Goal: Transaction & Acquisition: Purchase product/service

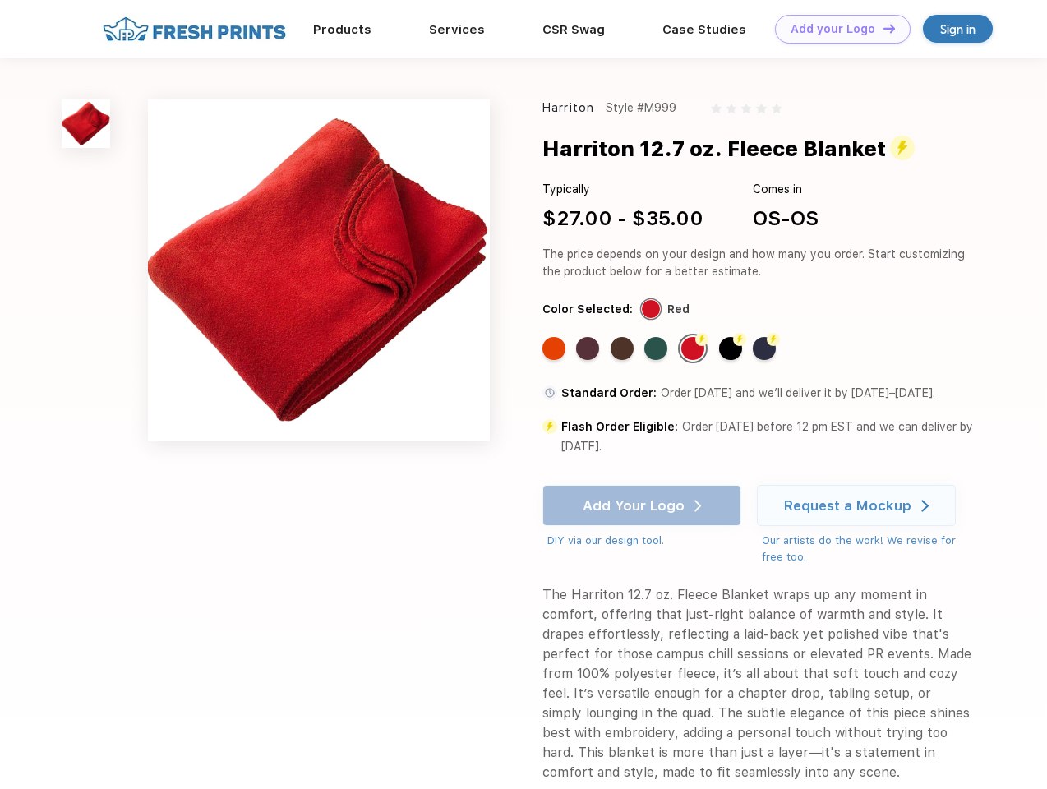
click at [837, 29] on link "Add your Logo Design Tool" at bounding box center [843, 29] width 136 height 29
click at [0, 0] on div "Design Tool" at bounding box center [0, 0] width 0 height 0
click at [882, 28] on link "Add your Logo Design Tool" at bounding box center [843, 29] width 136 height 29
click at [86, 123] on img at bounding box center [86, 123] width 49 height 49
click at [556, 349] on div "Standard Color" at bounding box center [554, 348] width 23 height 23
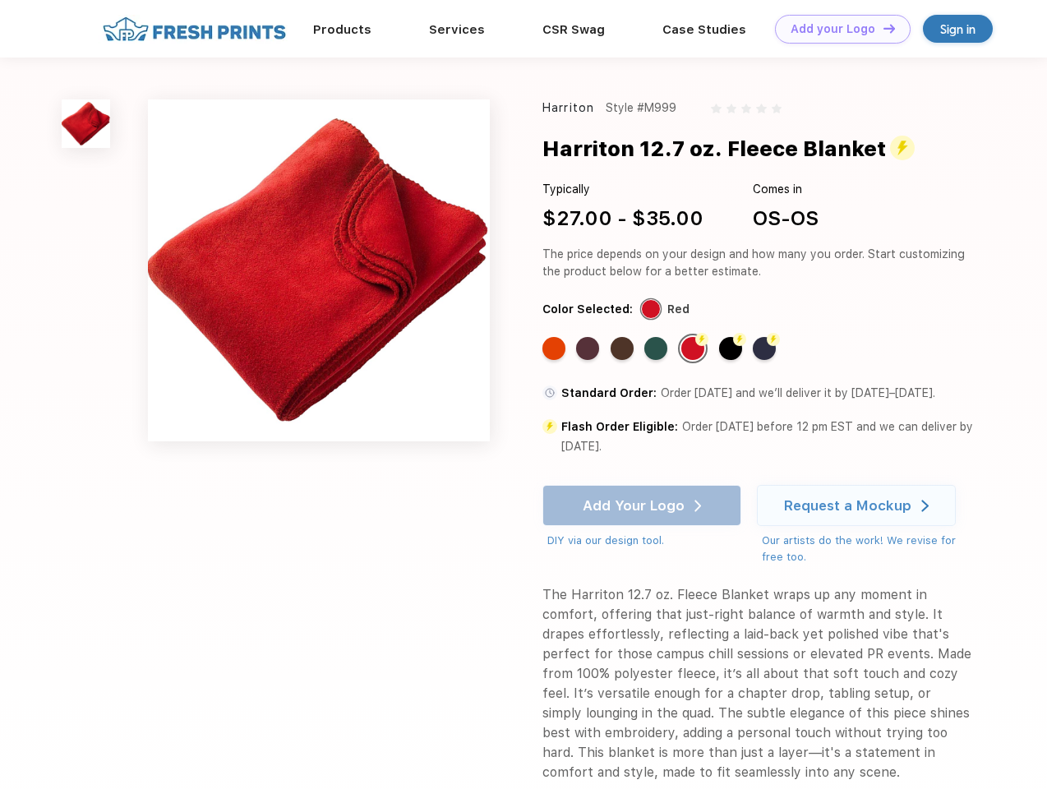
click at [590, 349] on div "Standard Color" at bounding box center [587, 348] width 23 height 23
click at [624, 349] on div "Standard Color" at bounding box center [622, 348] width 23 height 23
click at [658, 349] on div "Standard Color" at bounding box center [656, 348] width 23 height 23
click at [695, 349] on div "Flash Color" at bounding box center [693, 348] width 23 height 23
click at [733, 349] on div "Flash Color" at bounding box center [730, 348] width 23 height 23
